Goal: Transaction & Acquisition: Purchase product/service

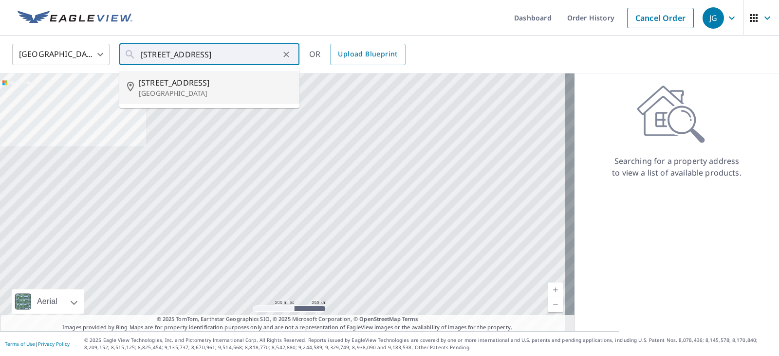
click at [206, 97] on p "[GEOGRAPHIC_DATA]" at bounding box center [215, 94] width 153 height 10
type input "[STREET_ADDRESS]"
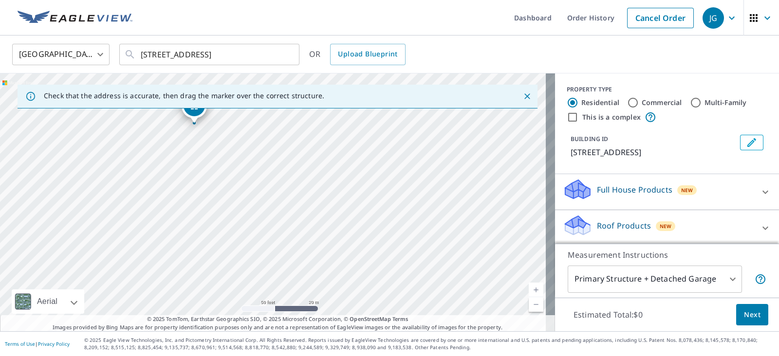
drag, startPoint x: 209, startPoint y: 131, endPoint x: 309, endPoint y: 296, distance: 193.1
click at [309, 296] on div "[STREET_ADDRESS]" at bounding box center [277, 203] width 555 height 258
drag, startPoint x: 253, startPoint y: 123, endPoint x: 304, endPoint y: 203, distance: 95.2
click at [304, 203] on div "[STREET_ADDRESS]" at bounding box center [277, 203] width 555 height 258
click at [672, 238] on div "Roof Products New" at bounding box center [658, 228] width 191 height 28
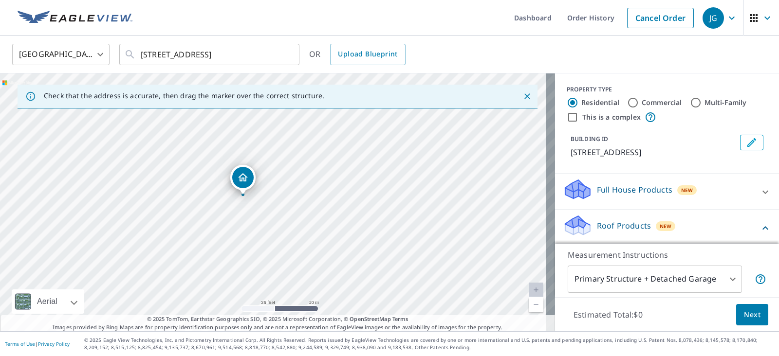
click at [660, 103] on label "Commercial" at bounding box center [662, 103] width 40 height 10
click at [639, 103] on input "Commercial" at bounding box center [633, 103] width 12 height 12
radio input "true"
type input "4"
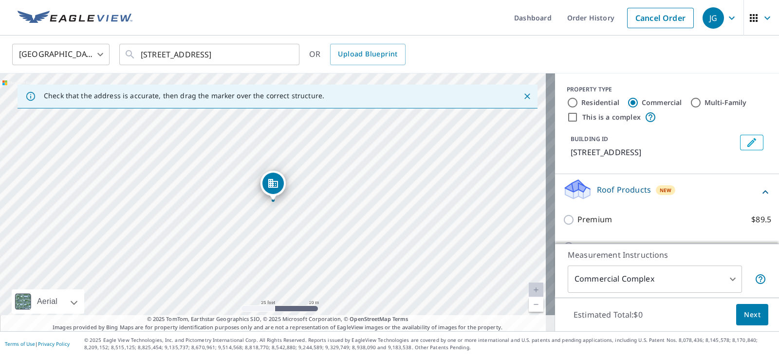
scroll to position [68, 0]
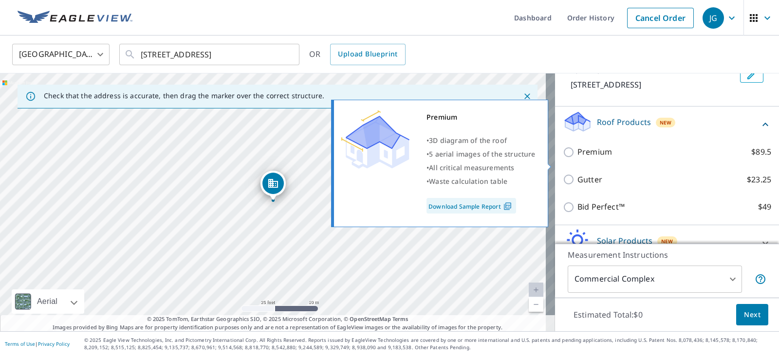
click at [590, 158] on p "Premium" at bounding box center [594, 152] width 35 height 12
click at [577, 158] on input "Premium $89.5" at bounding box center [570, 153] width 15 height 12
checkbox input "true"
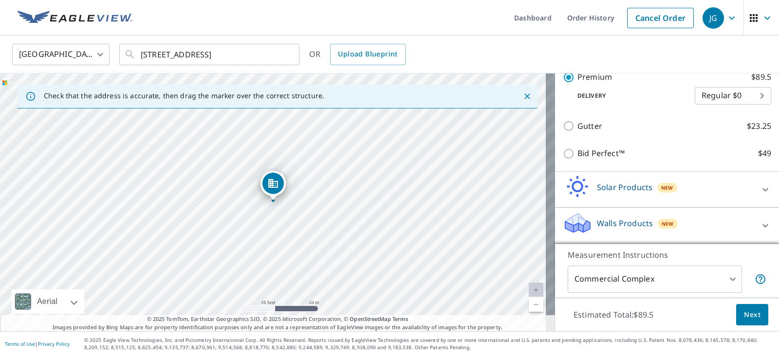
scroll to position [165, 0]
click at [744, 317] on span "Next" at bounding box center [752, 315] width 17 height 12
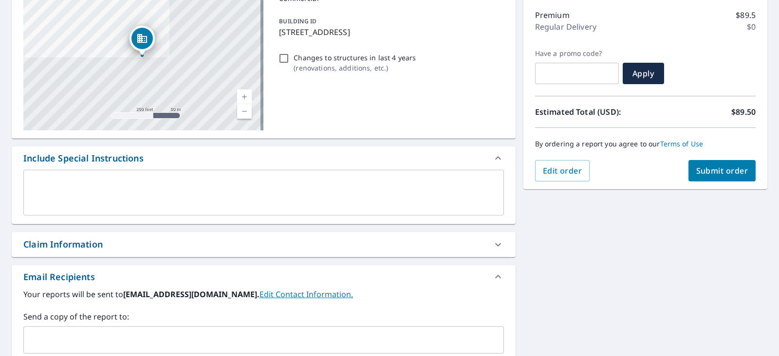
scroll to position [183, 0]
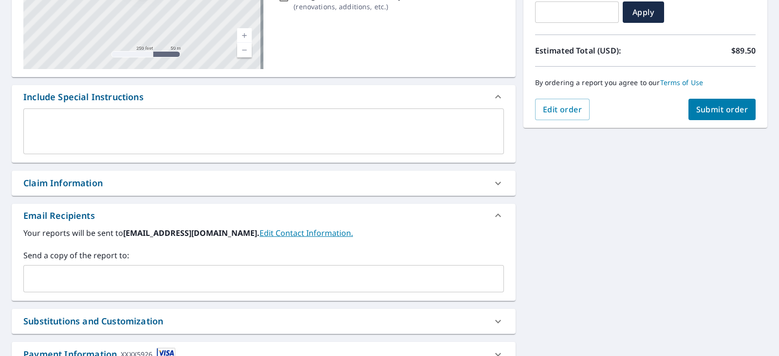
click at [157, 262] on div "Send a copy of the report to: ​" at bounding box center [263, 271] width 481 height 43
click at [156, 280] on input "text" at bounding box center [256, 279] width 457 height 19
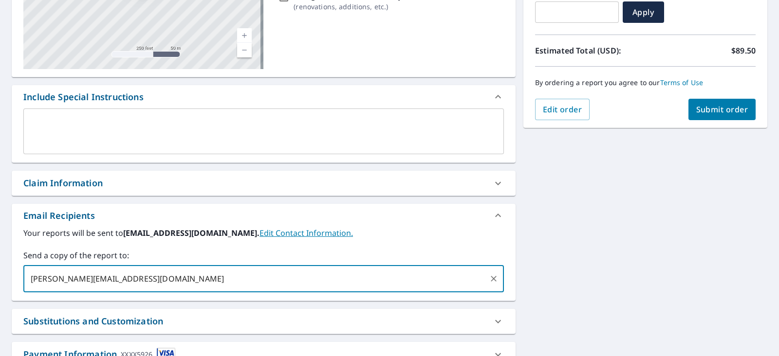
type input "[PERSON_NAME][EMAIL_ADDRESS][DOMAIN_NAME]"
click at [634, 235] on div "[STREET_ADDRESS] Aerial Road A standard road map Aerial A detailed look from ab…" at bounding box center [389, 156] width 779 height 498
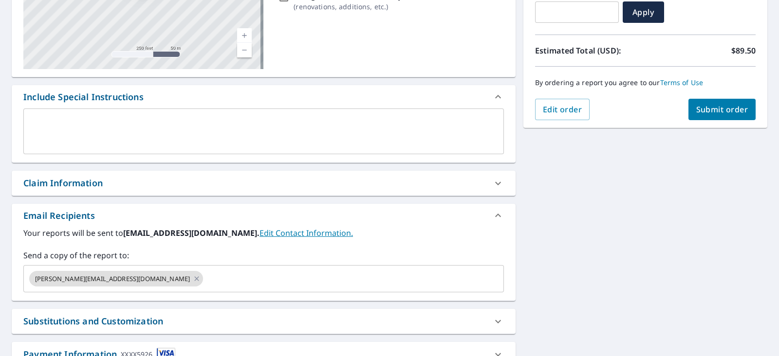
click at [704, 109] on span "Submit order" at bounding box center [722, 109] width 52 height 11
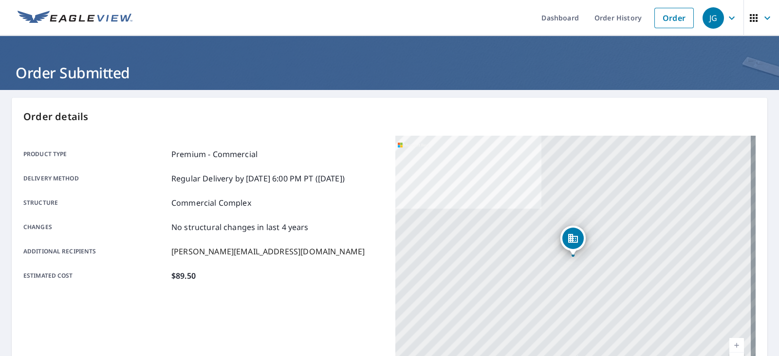
click at [76, 16] on img at bounding box center [75, 18] width 115 height 15
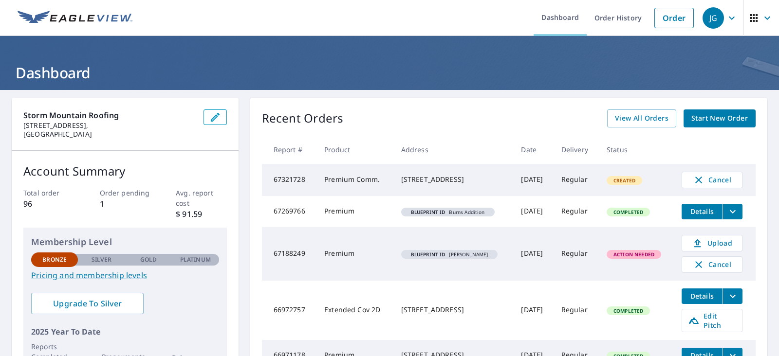
click at [691, 119] on span "Start New Order" at bounding box center [719, 118] width 56 height 12
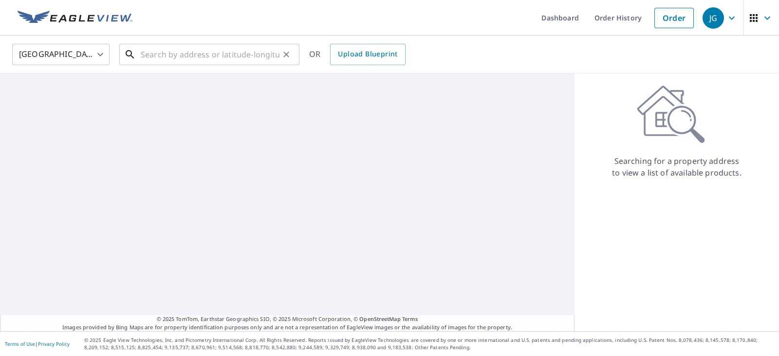
click at [229, 45] on input "text" at bounding box center [210, 54] width 139 height 27
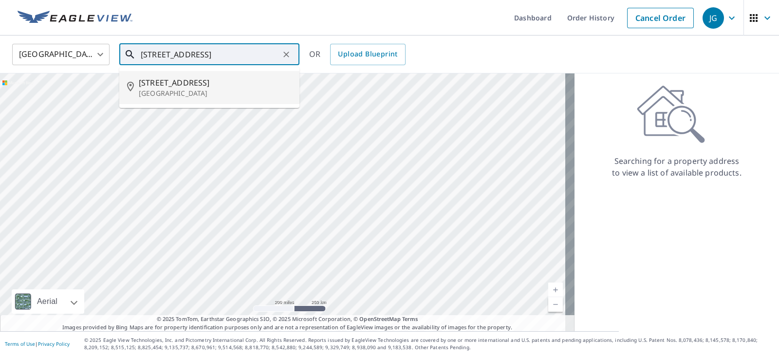
click at [214, 93] on p "[GEOGRAPHIC_DATA]" at bounding box center [215, 94] width 153 height 10
type input "[STREET_ADDRESS]"
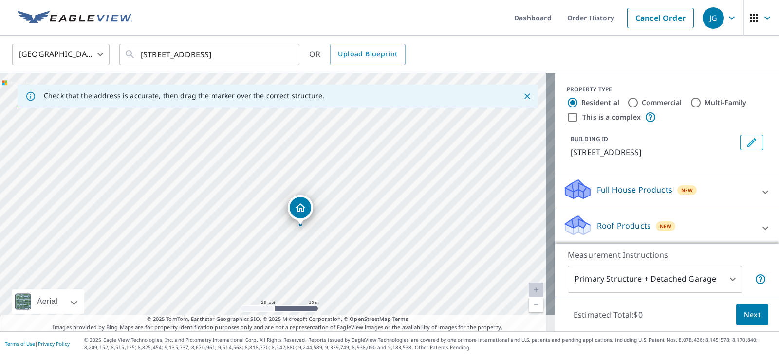
drag, startPoint x: 167, startPoint y: 117, endPoint x: 371, endPoint y: 220, distance: 228.2
click at [371, 220] on div "[STREET_ADDRESS]" at bounding box center [277, 203] width 555 height 258
click at [627, 99] on input "Commercial" at bounding box center [633, 103] width 12 height 12
radio input "true"
type input "4"
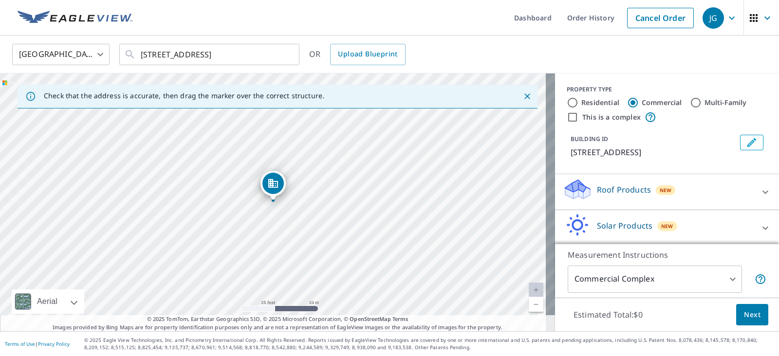
scroll to position [50, 0]
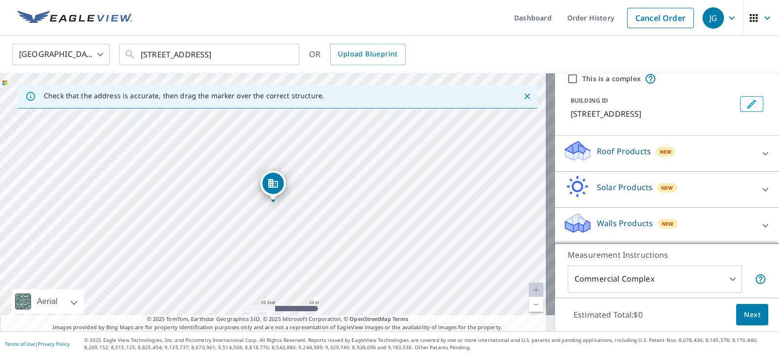
click at [617, 142] on div "Roof Products New" at bounding box center [658, 154] width 191 height 28
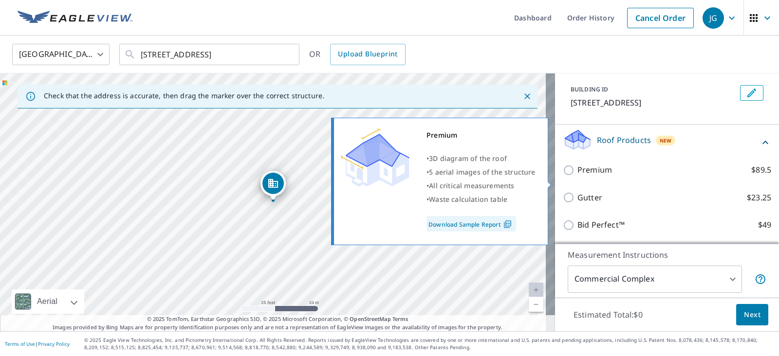
click at [592, 176] on p "Premium" at bounding box center [594, 170] width 35 height 12
click at [577, 176] on input "Premium $89.5" at bounding box center [570, 171] width 15 height 12
checkbox input "true"
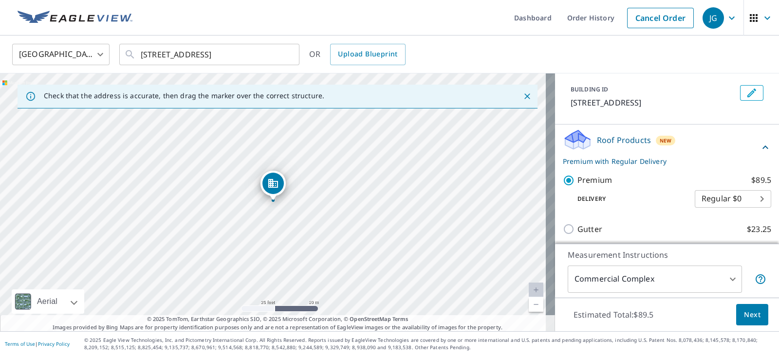
click at [615, 146] on p "Roof Products" at bounding box center [624, 140] width 54 height 12
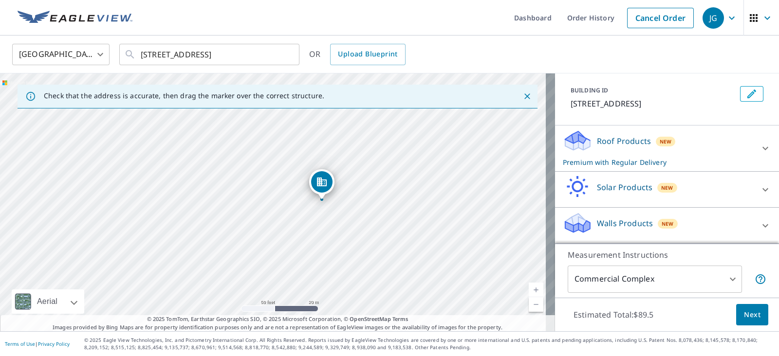
drag, startPoint x: 420, startPoint y: 269, endPoint x: 384, endPoint y: 243, distance: 44.7
click at [384, 243] on div "[STREET_ADDRESS]" at bounding box center [277, 203] width 555 height 258
click at [752, 313] on button "Next" at bounding box center [752, 315] width 32 height 22
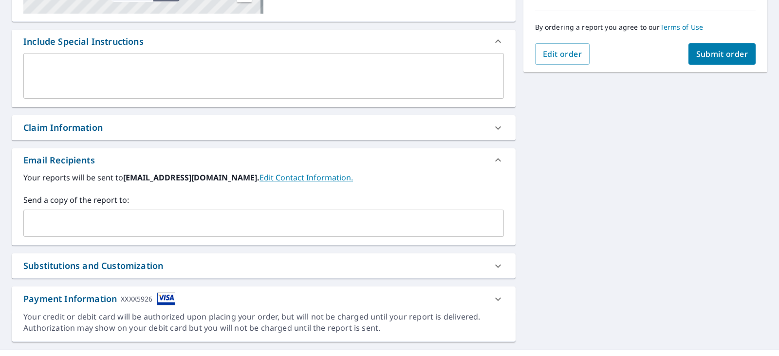
scroll to position [243, 0]
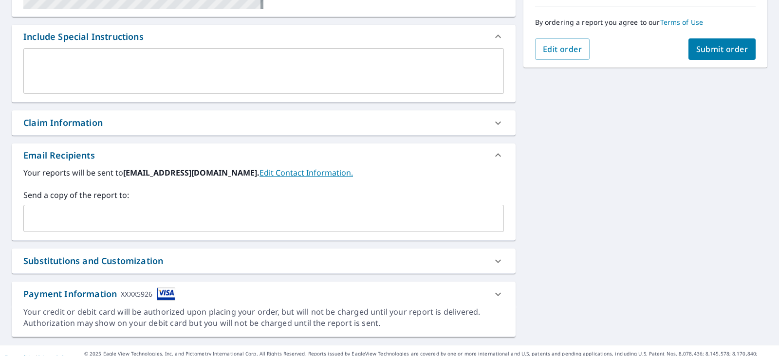
click at [98, 214] on input "text" at bounding box center [256, 218] width 457 height 19
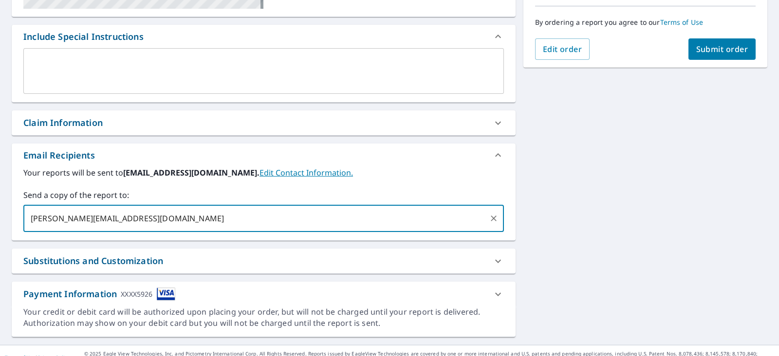
type input "[PERSON_NAME][EMAIL_ADDRESS][DOMAIN_NAME]"
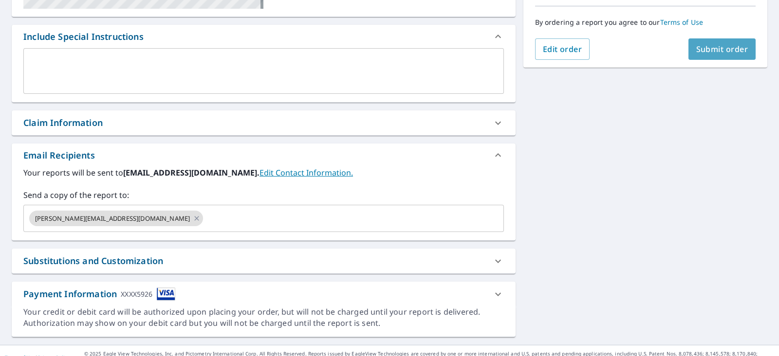
click at [730, 50] on span "Submit order" at bounding box center [722, 49] width 52 height 11
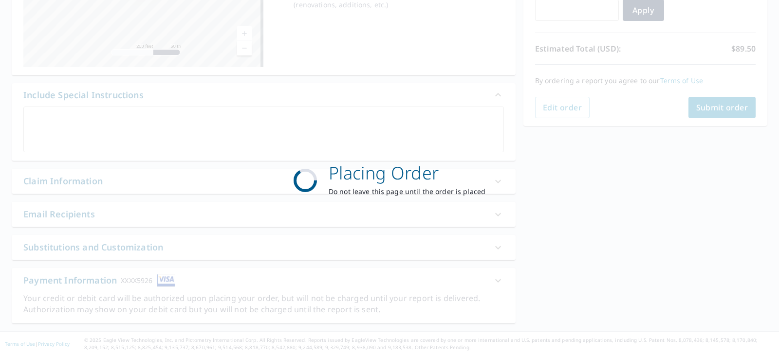
scroll to position [184, 0]
